Goal: Task Accomplishment & Management: Manage account settings

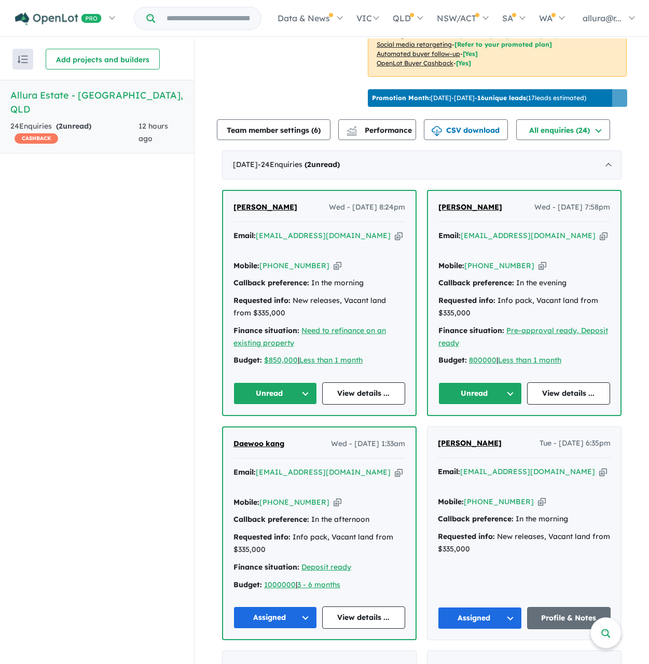
scroll to position [363, 0]
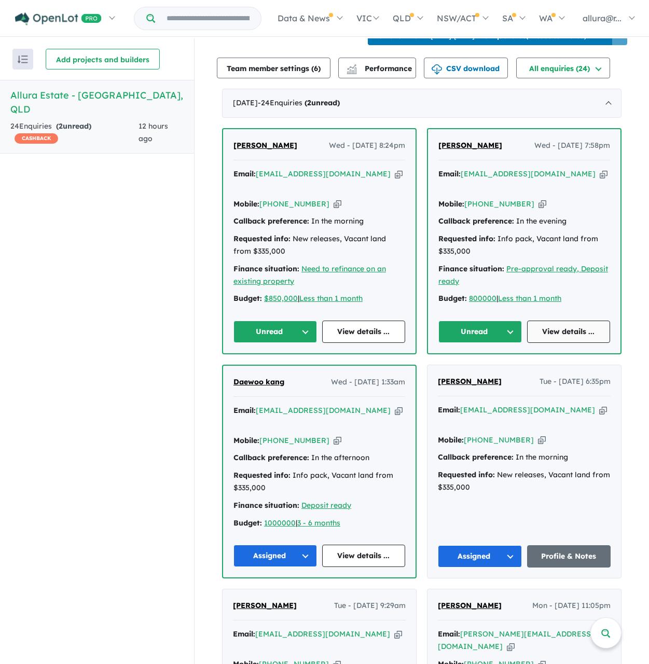
click at [557, 325] on link "View details ..." at bounding box center [569, 332] width 84 height 22
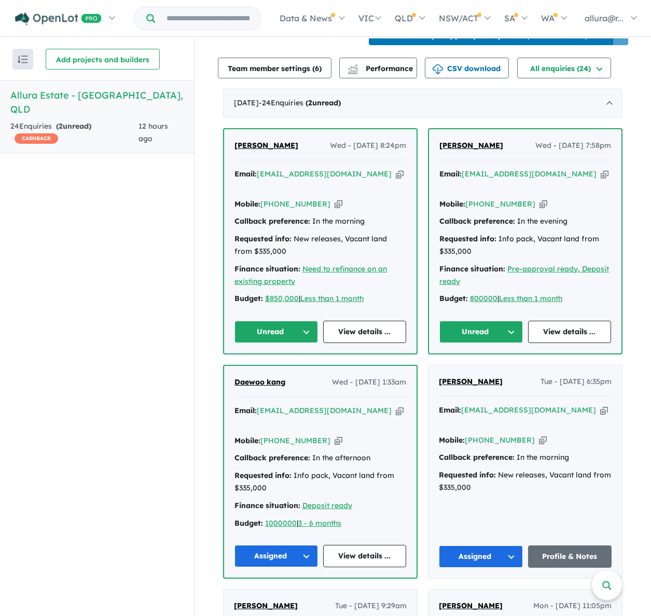
click at [476, 322] on button "Unread" at bounding box center [481, 332] width 84 height 22
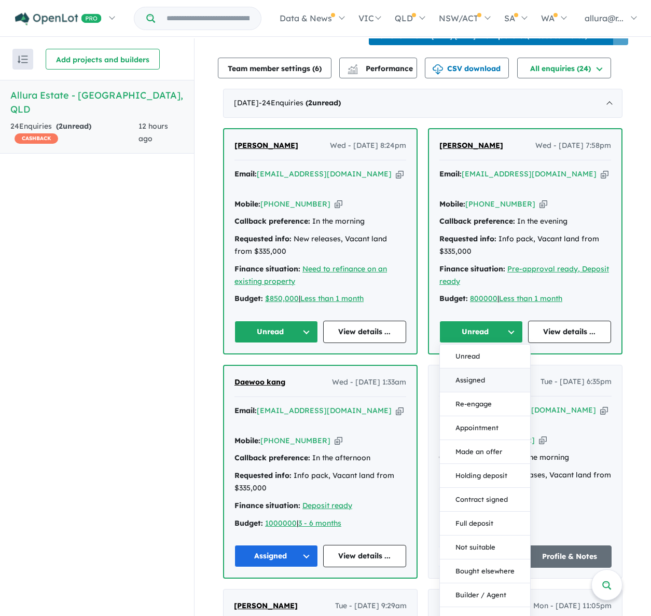
click at [483, 376] on button "Assigned" at bounding box center [485, 380] width 90 height 24
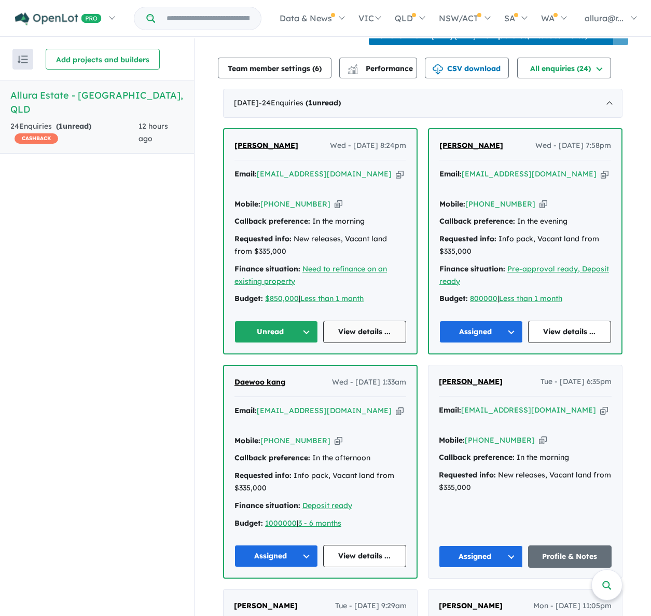
click at [346, 326] on link "View details ..." at bounding box center [365, 332] width 84 height 22
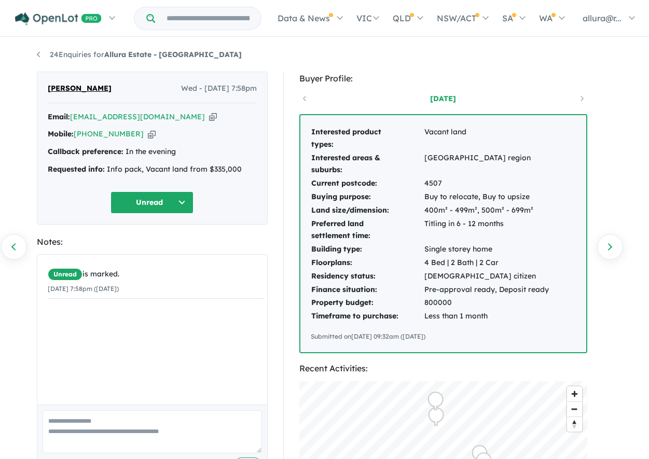
click at [630, 68] on div "24 Enquiries for Allura Estate - Bundamba Previous enquiry Next enquiry [PERSON…" at bounding box center [324, 249] width 649 height 422
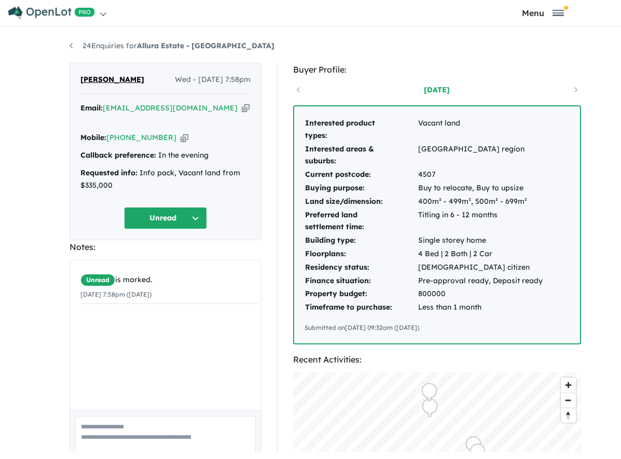
click at [273, 459] on html "Skip to main content Homepage My Dashboard (1) Buyer Demand Index Suburb/Counci…" at bounding box center [310, 229] width 621 height 459
click at [590, 459] on html "Skip to main content Homepage My Dashboard (1) Buyer Demand Index Suburb/Counci…" at bounding box center [310, 229] width 621 height 459
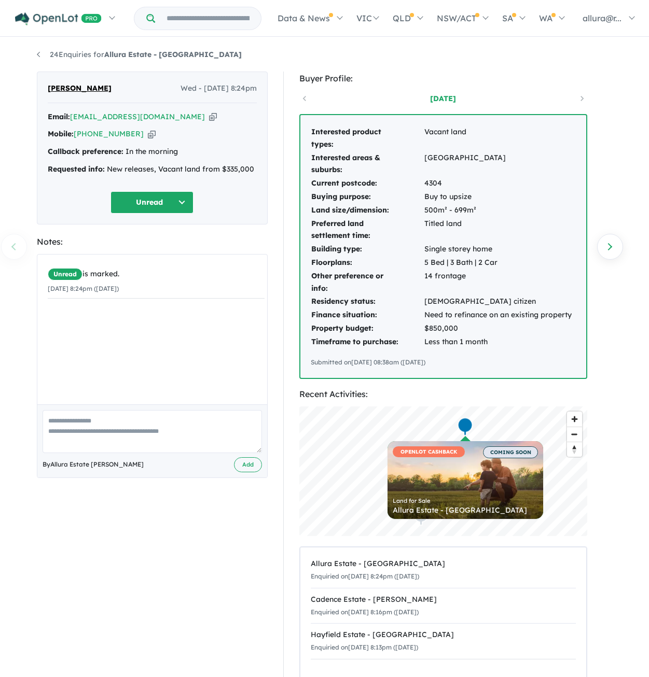
click at [146, 206] on button "Unread" at bounding box center [151, 202] width 83 height 22
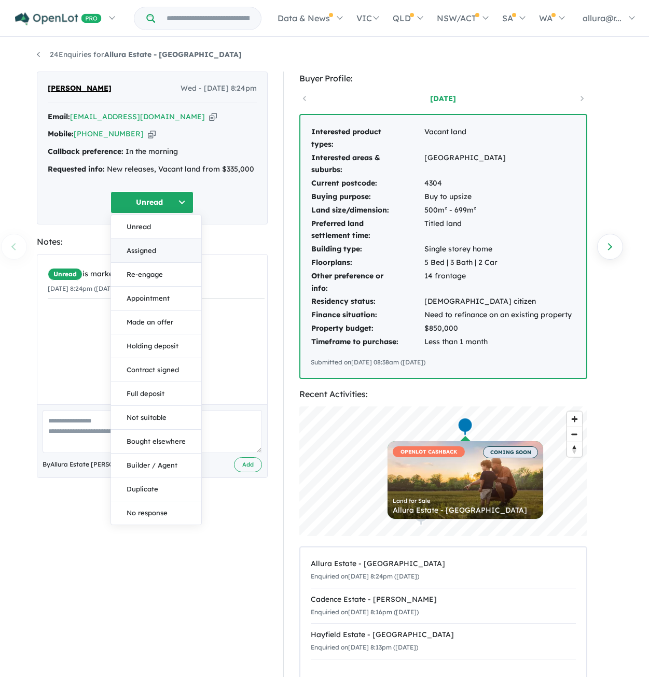
click at [156, 251] on button "Assigned" at bounding box center [156, 251] width 90 height 24
